Goal: Task Accomplishment & Management: Manage account settings

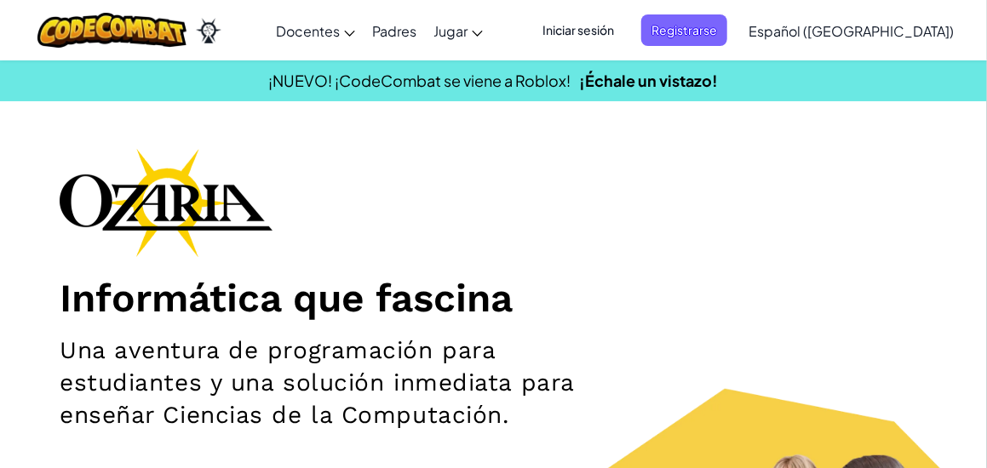
drag, startPoint x: 715, startPoint y: 32, endPoint x: 619, endPoint y: 31, distance: 96.2
click at [620, 31] on ul "Iniciar sesión Registrarse" at bounding box center [630, 30] width 212 height 32
click at [619, 31] on span "Iniciar sesión" at bounding box center [578, 30] width 92 height 32
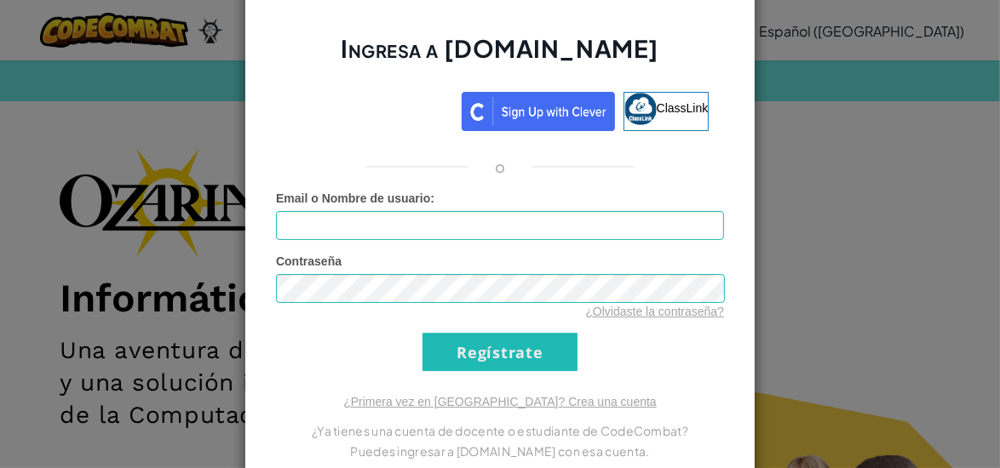
click at [510, 196] on div "Email o Nombre de usuario :" at bounding box center [500, 215] width 448 height 50
click at [500, 221] on input "Email o Nombre de usuario :" at bounding box center [500, 225] width 448 height 29
type input "[EMAIL_ADDRESS][DOMAIN_NAME]"
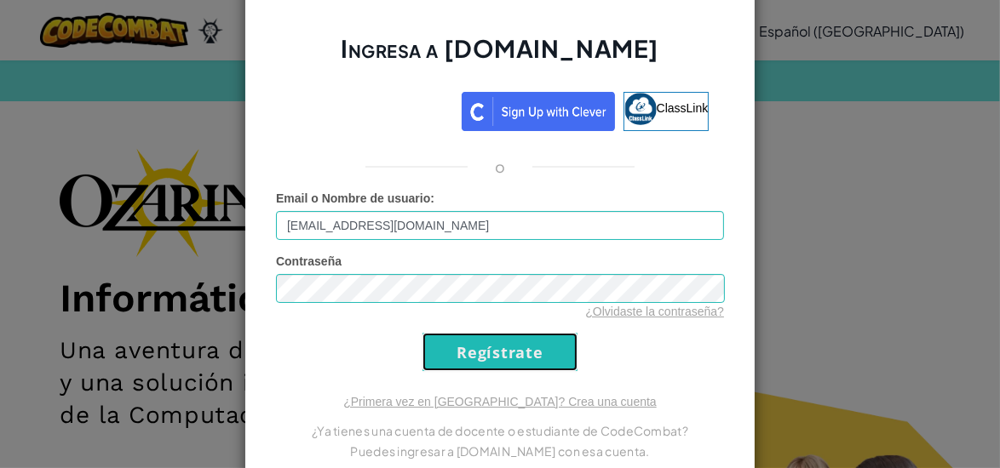
click at [507, 359] on input "Regístrate" at bounding box center [499, 352] width 155 height 38
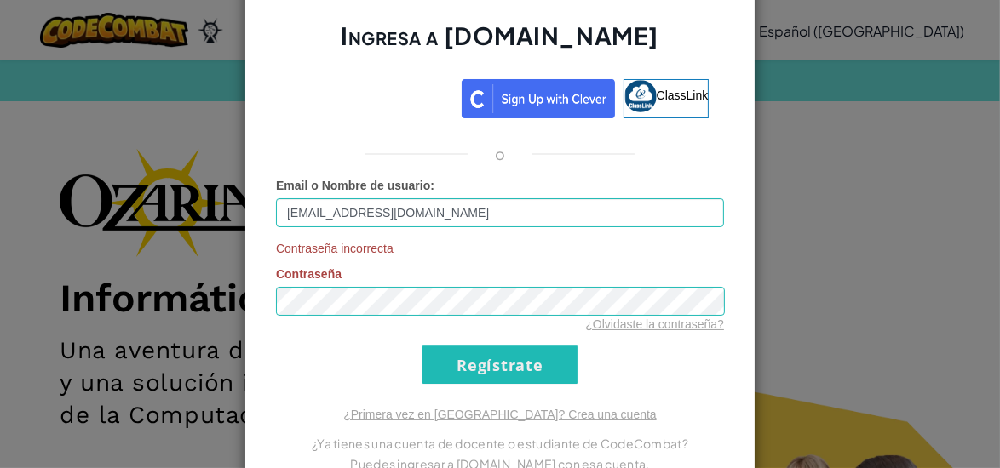
click at [456, 278] on div "Contraseña incorrecta Contraseña ¿Olvidaste la contraseña?" at bounding box center [500, 286] width 448 height 93
click at [522, 360] on input "Regístrate" at bounding box center [499, 365] width 155 height 38
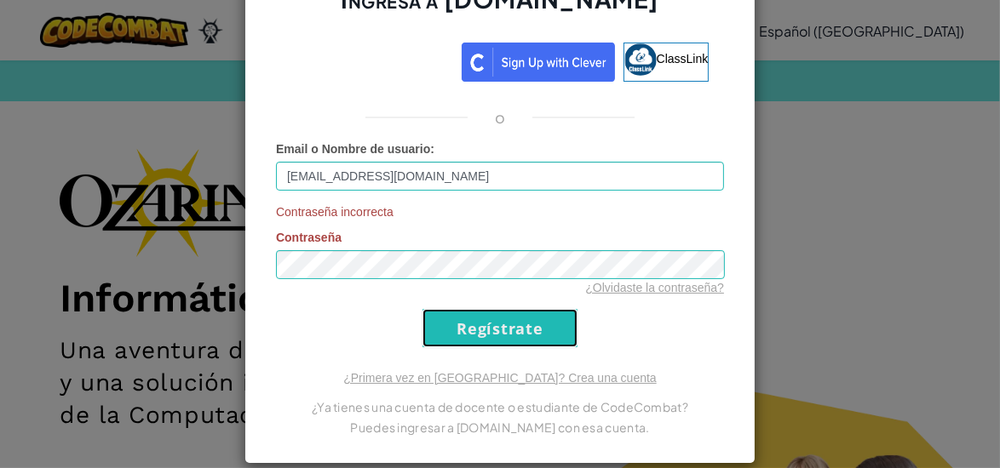
scroll to position [57, 0]
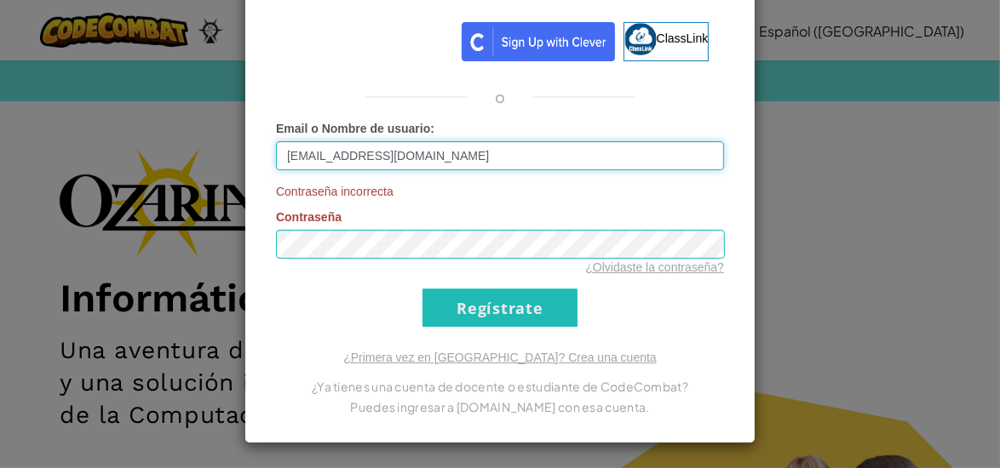
click at [454, 161] on input "[EMAIL_ADDRESS][DOMAIN_NAME]" at bounding box center [500, 155] width 448 height 29
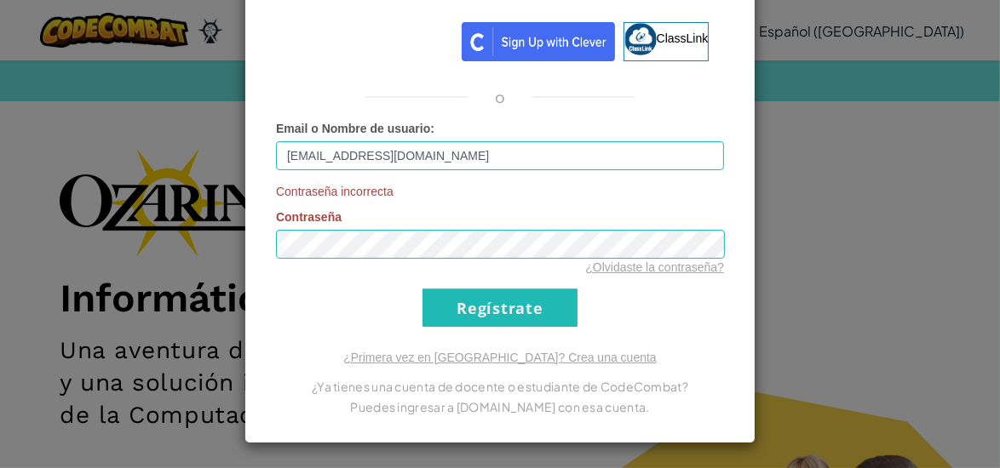
click at [265, 251] on div "Ingresa a [DOMAIN_NAME] ClassLink o Email o Nombre de usuario : [EMAIL_ADDRESS]…" at bounding box center [499, 177] width 511 height 533
click at [706, 262] on link "¿Olvidaste la contraseña?" at bounding box center [654, 268] width 139 height 14
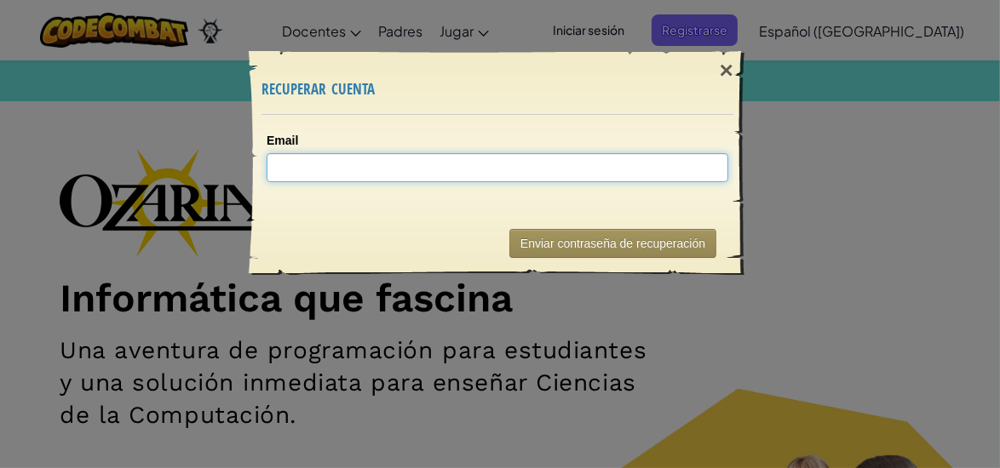
click at [354, 179] on input "Email" at bounding box center [498, 167] width 462 height 29
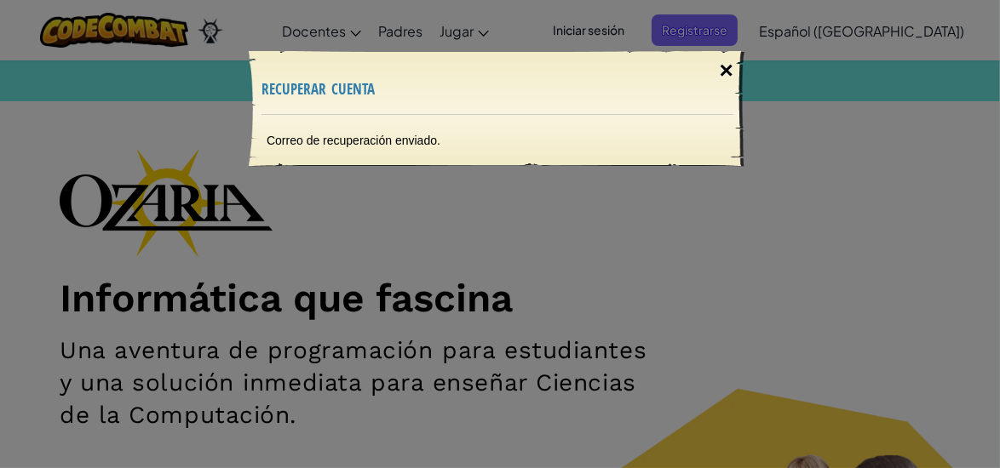
click at [735, 74] on div "×" at bounding box center [726, 70] width 39 height 49
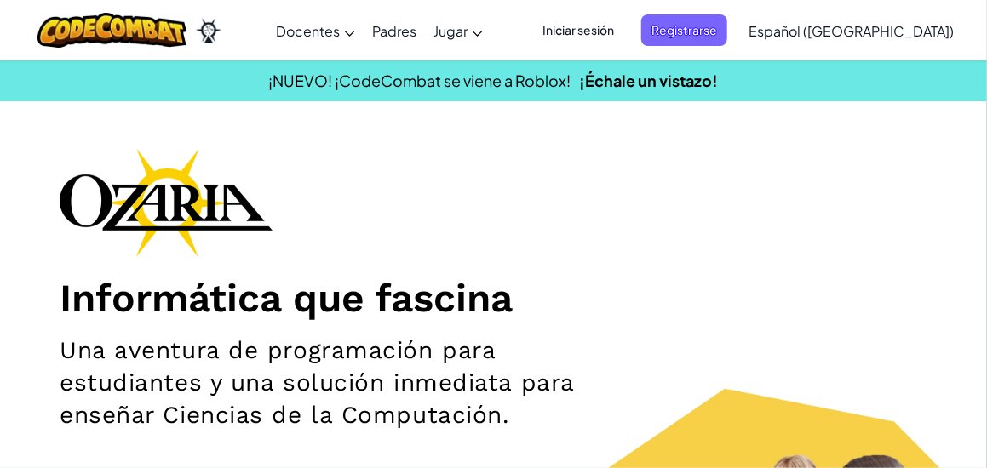
click at [619, 24] on span "Iniciar sesión" at bounding box center [578, 30] width 92 height 32
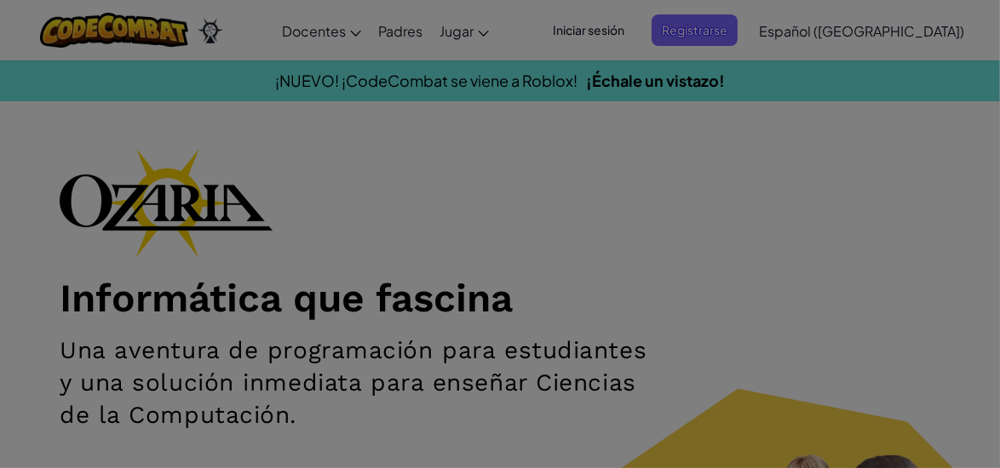
click at [619, 28] on div "Ingresa a [DOMAIN_NAME] ClassLink o Error desconocido. Email o Nombre de usuari…" at bounding box center [499, 108] width 511 height 508
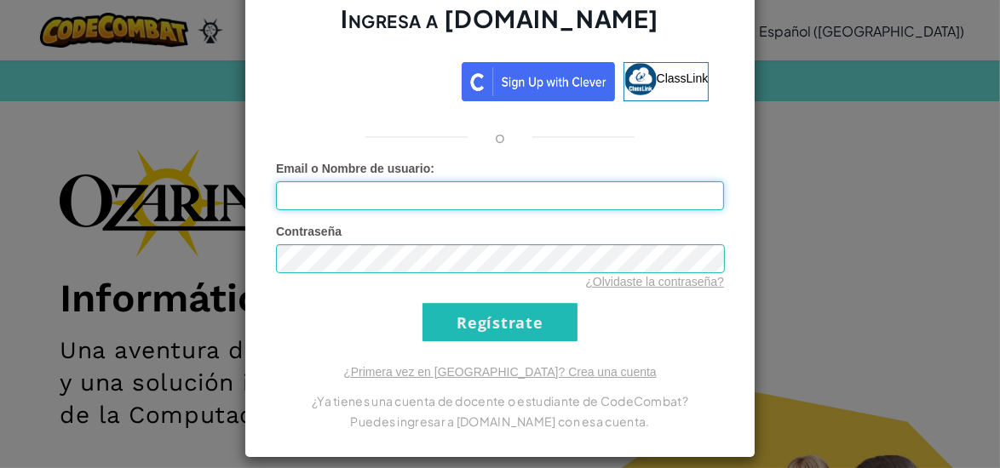
scroll to position [44, 0]
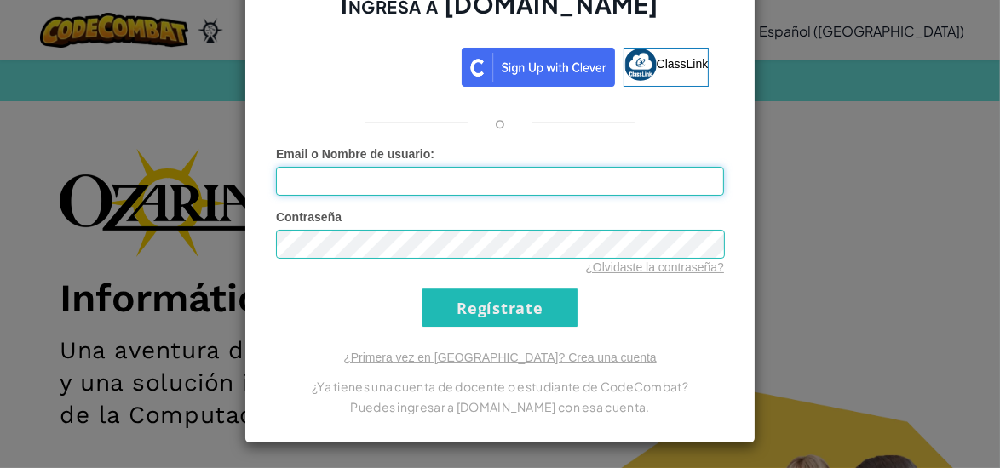
click at [525, 190] on input "Email o Nombre de usuario :" at bounding box center [500, 181] width 448 height 29
type input "[EMAIL_ADDRESS][DOMAIN_NAME]"
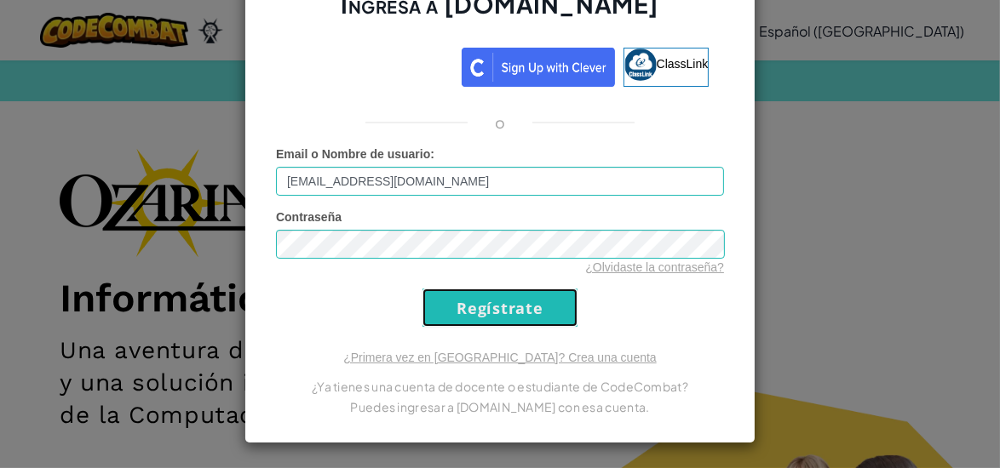
click at [472, 292] on input "Regístrate" at bounding box center [499, 308] width 155 height 38
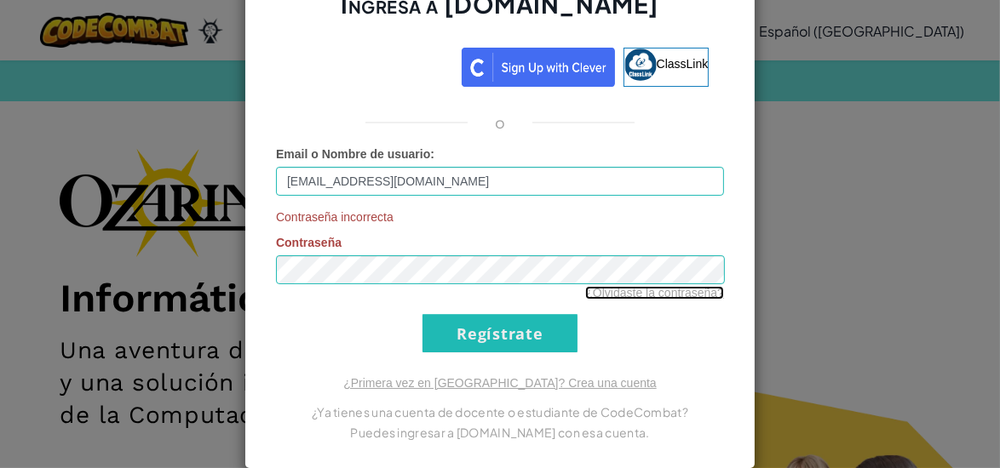
click at [645, 287] on link "¿Olvidaste la contraseña?" at bounding box center [654, 293] width 139 height 14
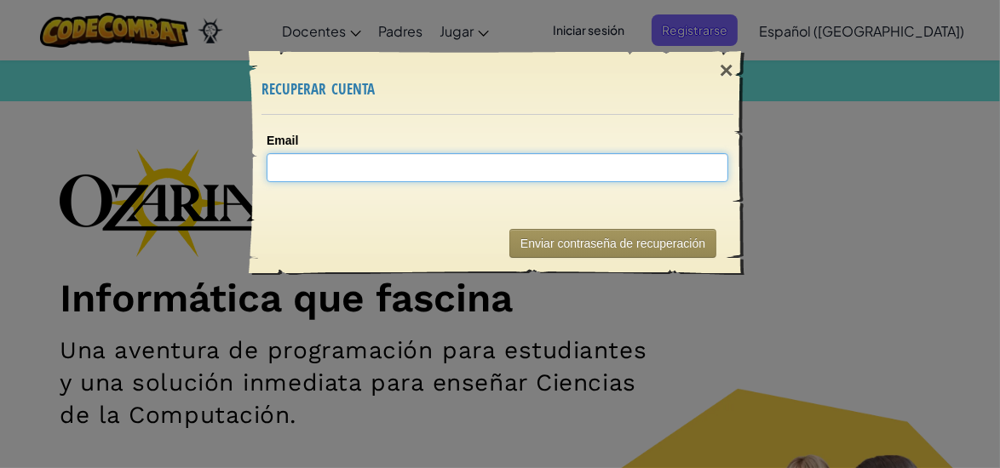
click at [483, 158] on input "Email" at bounding box center [498, 167] width 462 height 29
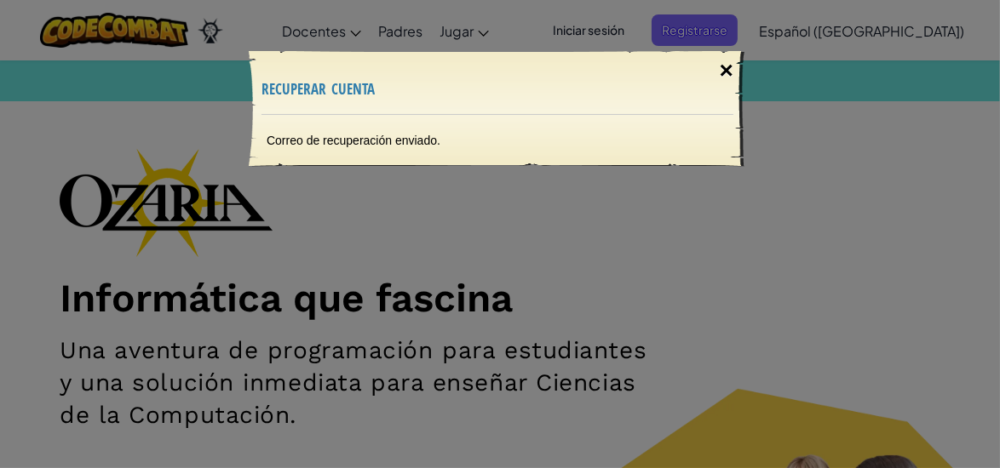
click at [730, 88] on div "×" at bounding box center [726, 70] width 39 height 49
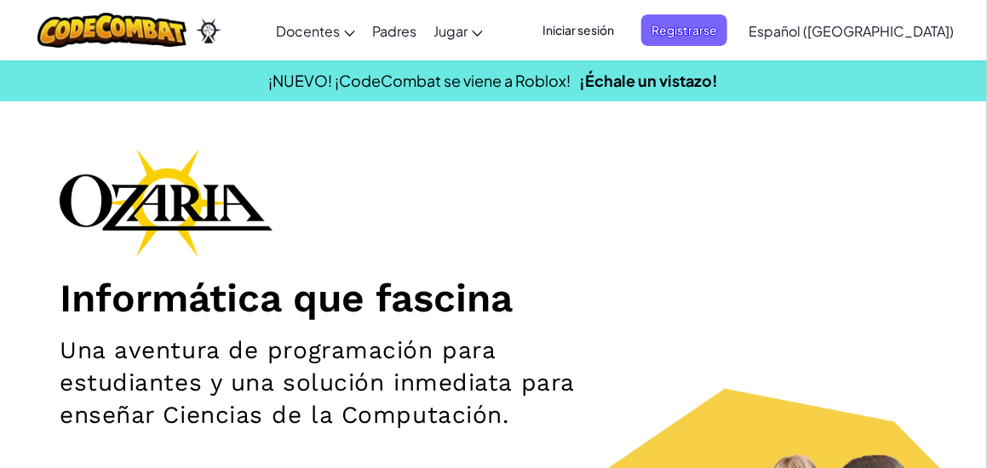
click at [604, 25] on span "Iniciar sesión" at bounding box center [578, 30] width 92 height 32
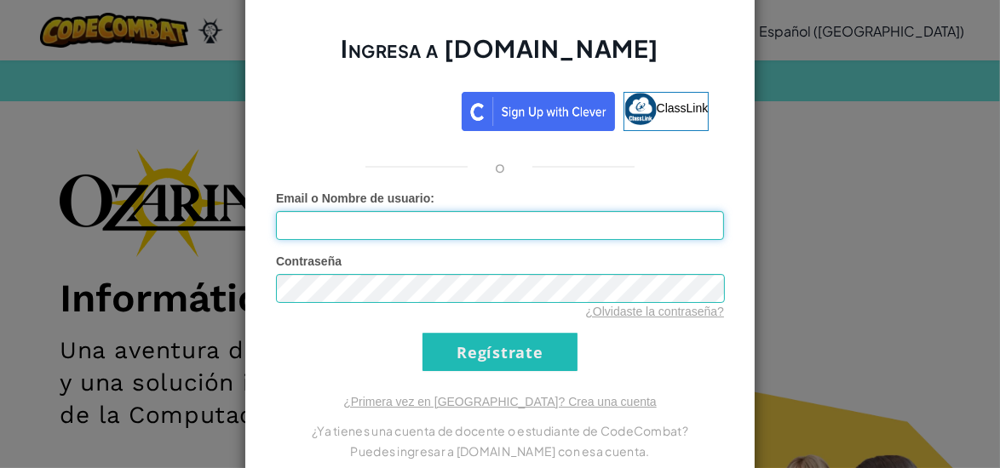
click at [468, 230] on input "Email o Nombre de usuario :" at bounding box center [500, 225] width 448 height 29
type input "[EMAIL_ADDRESS][DOMAIN_NAME]"
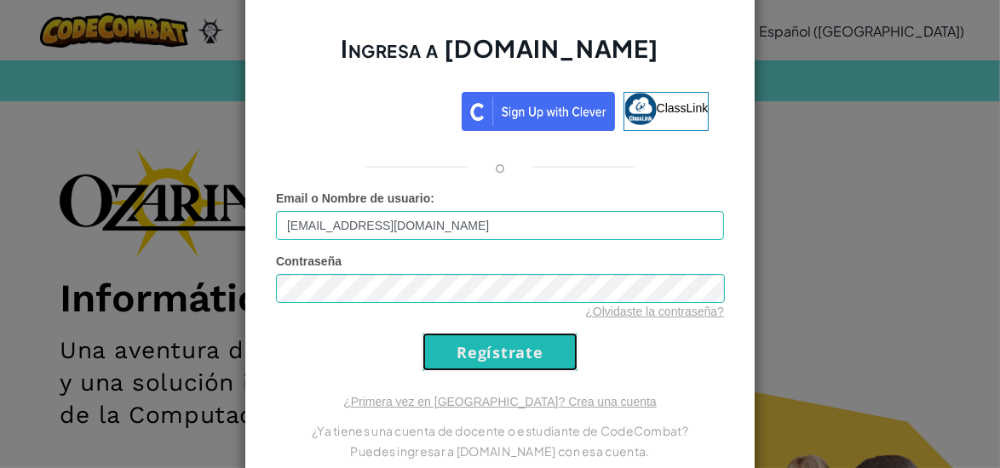
click at [498, 340] on input "Regístrate" at bounding box center [499, 352] width 155 height 38
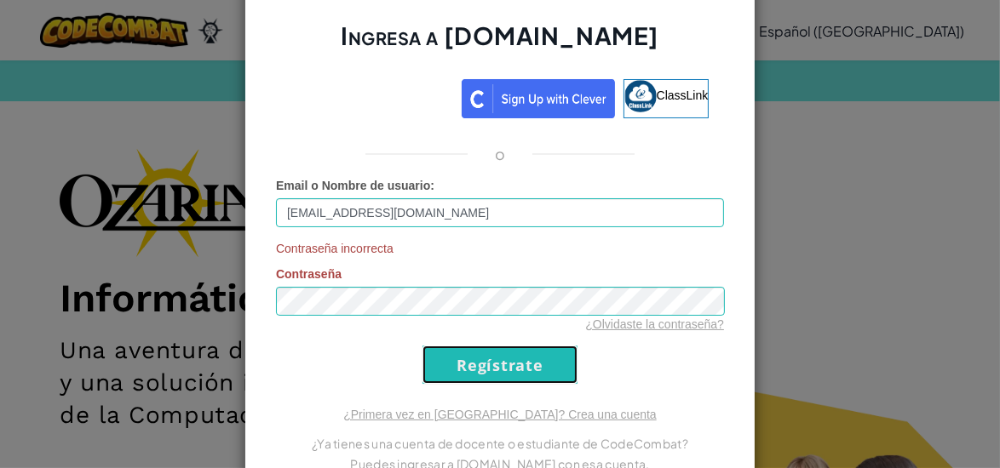
click at [487, 351] on input "Regístrate" at bounding box center [499, 365] width 155 height 38
